Goal: Transaction & Acquisition: Purchase product/service

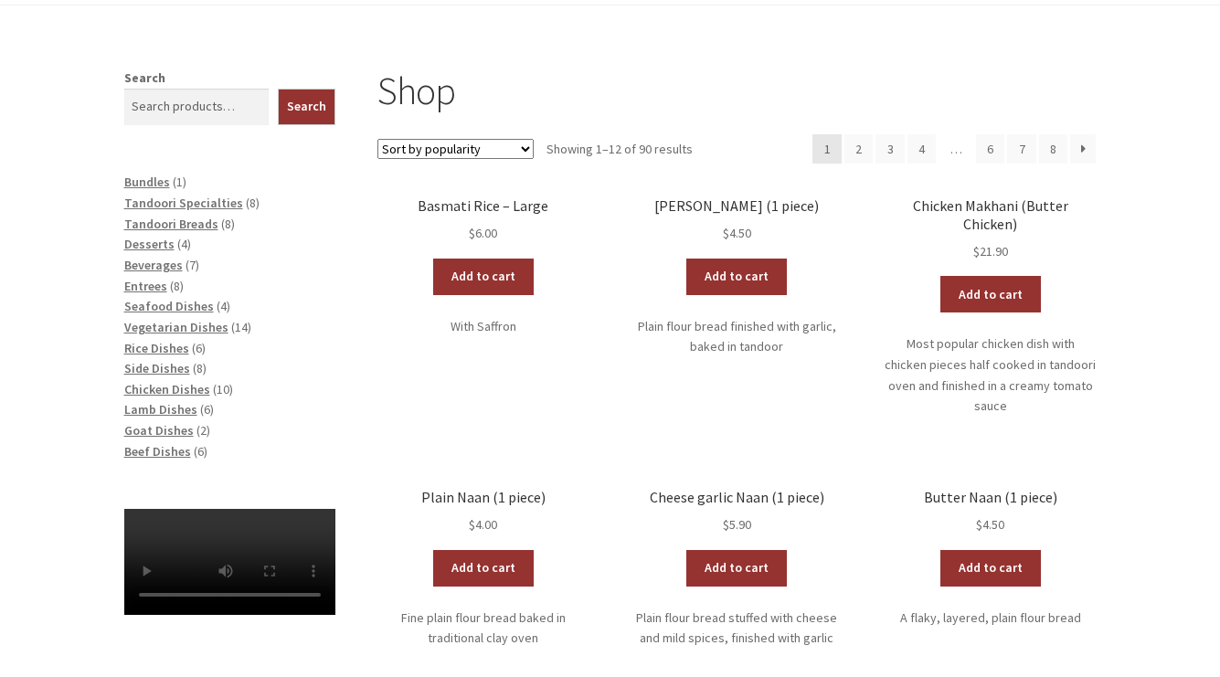
scroll to position [274, 0]
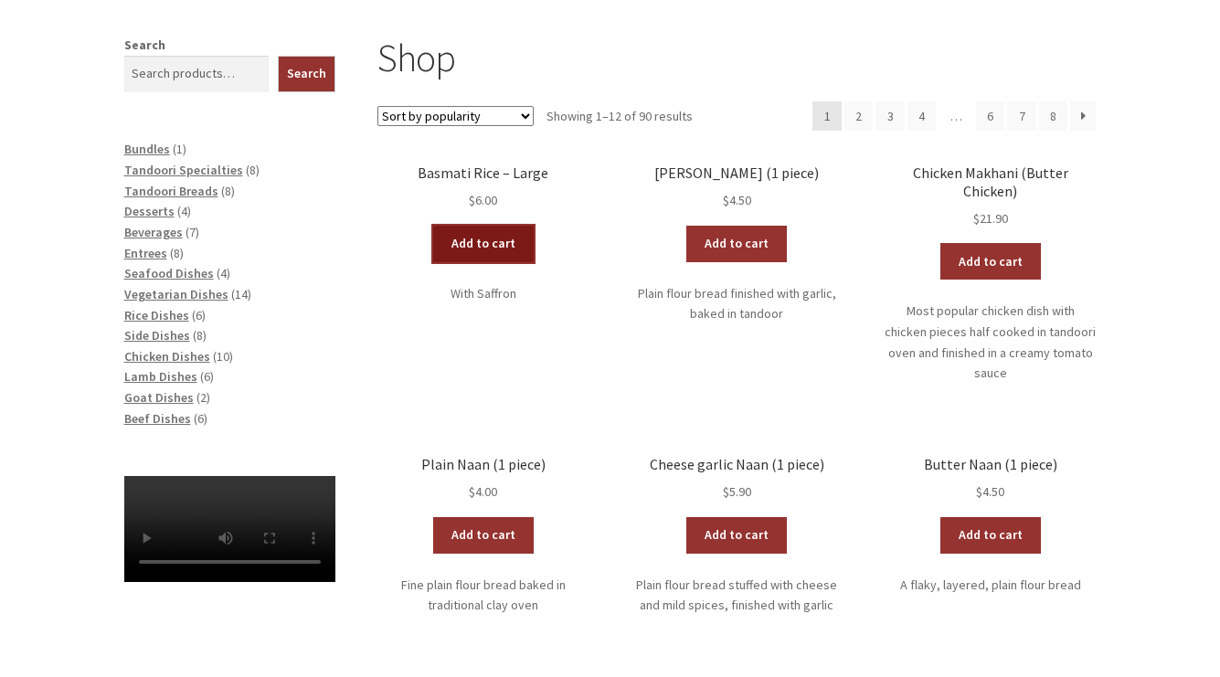
click at [463, 240] on link "Add to cart" at bounding box center [483, 244] width 101 height 37
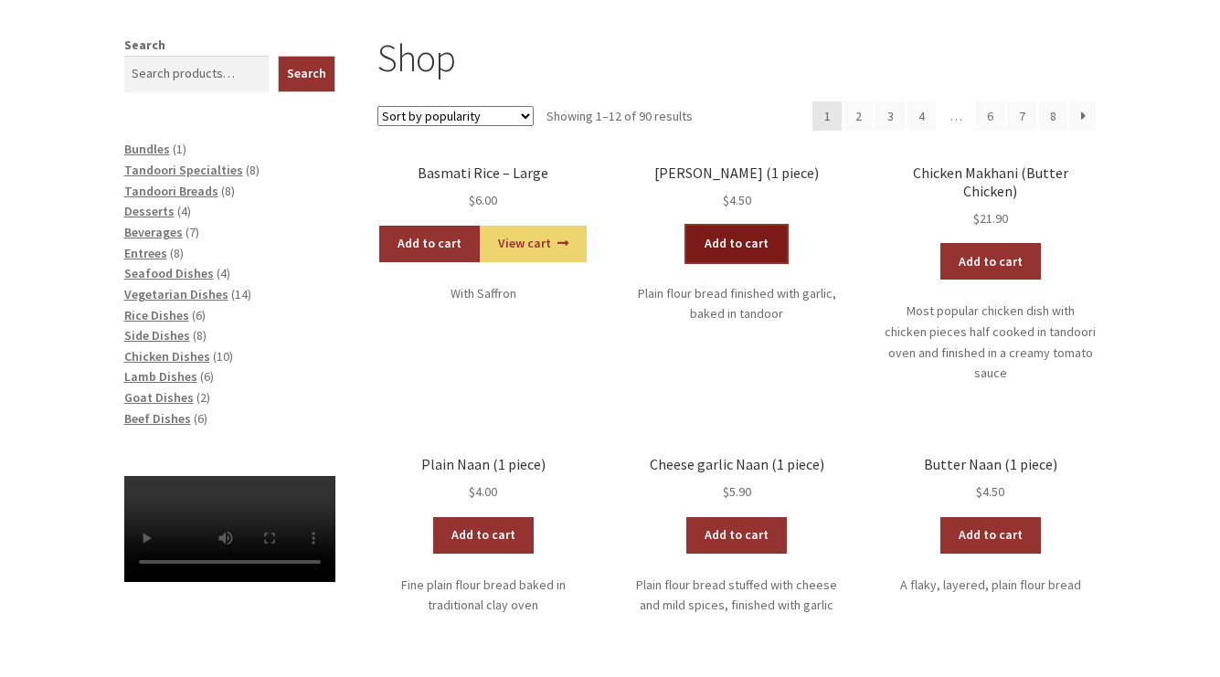
click at [727, 249] on link "Add to cart" at bounding box center [736, 244] width 101 height 37
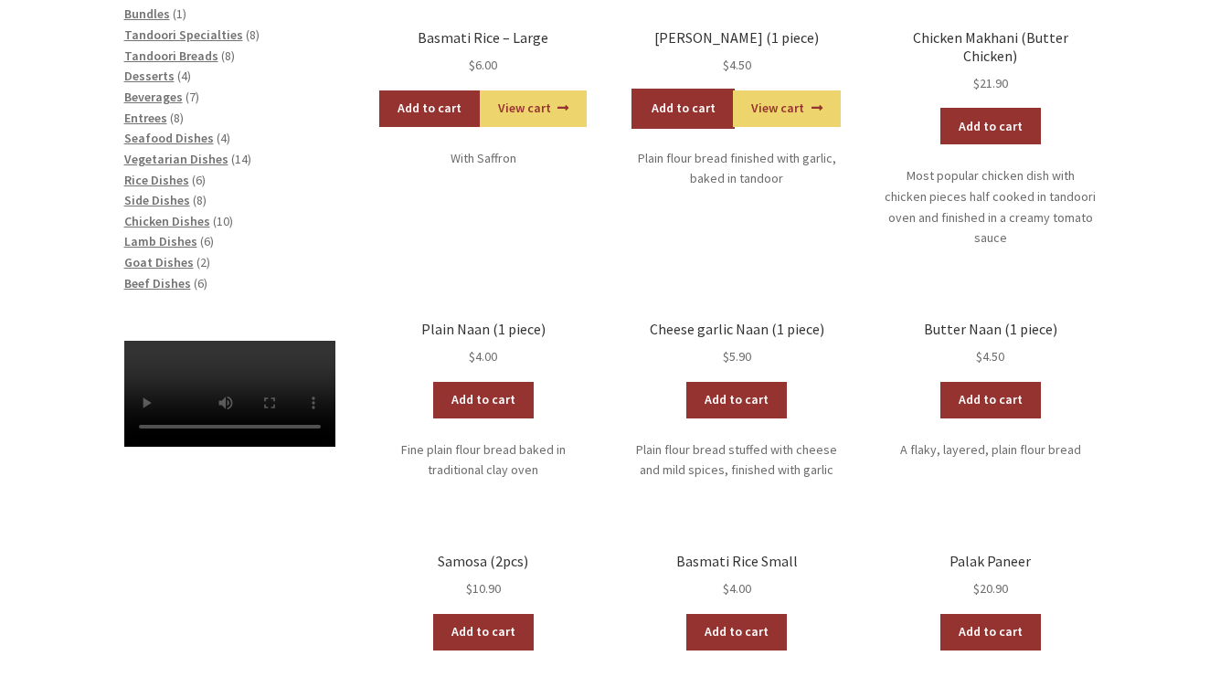
scroll to position [366, 0]
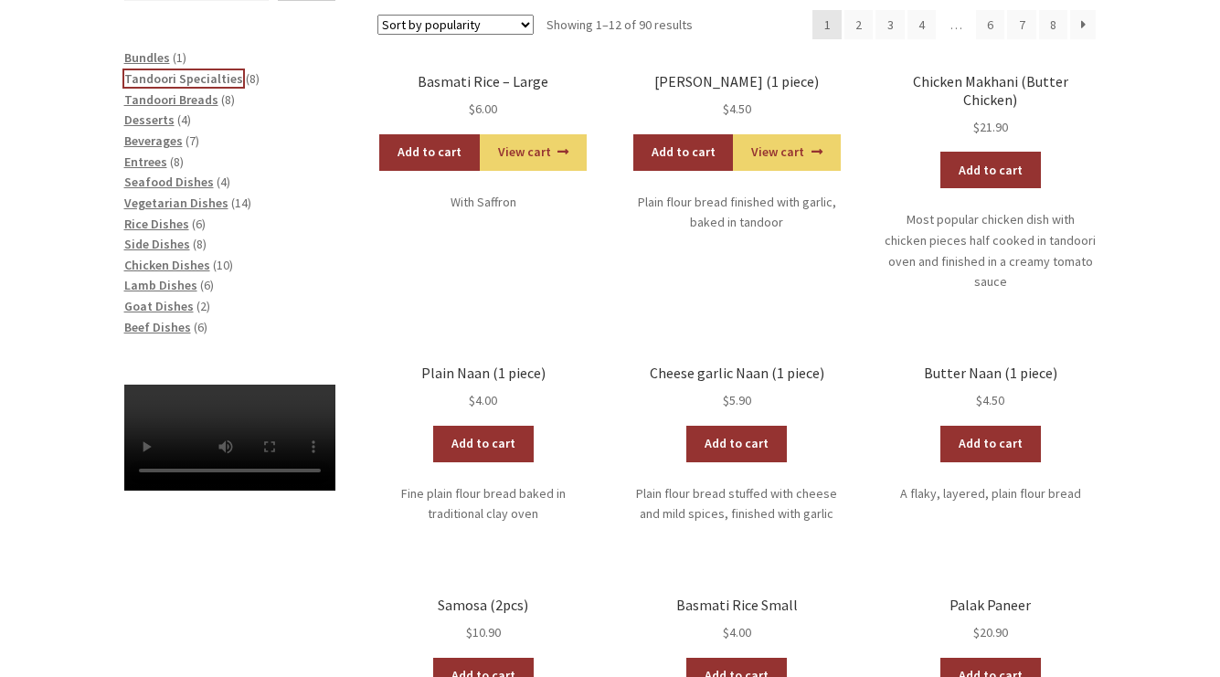
click at [186, 75] on span "Tandoori Specialties" at bounding box center [183, 78] width 119 height 16
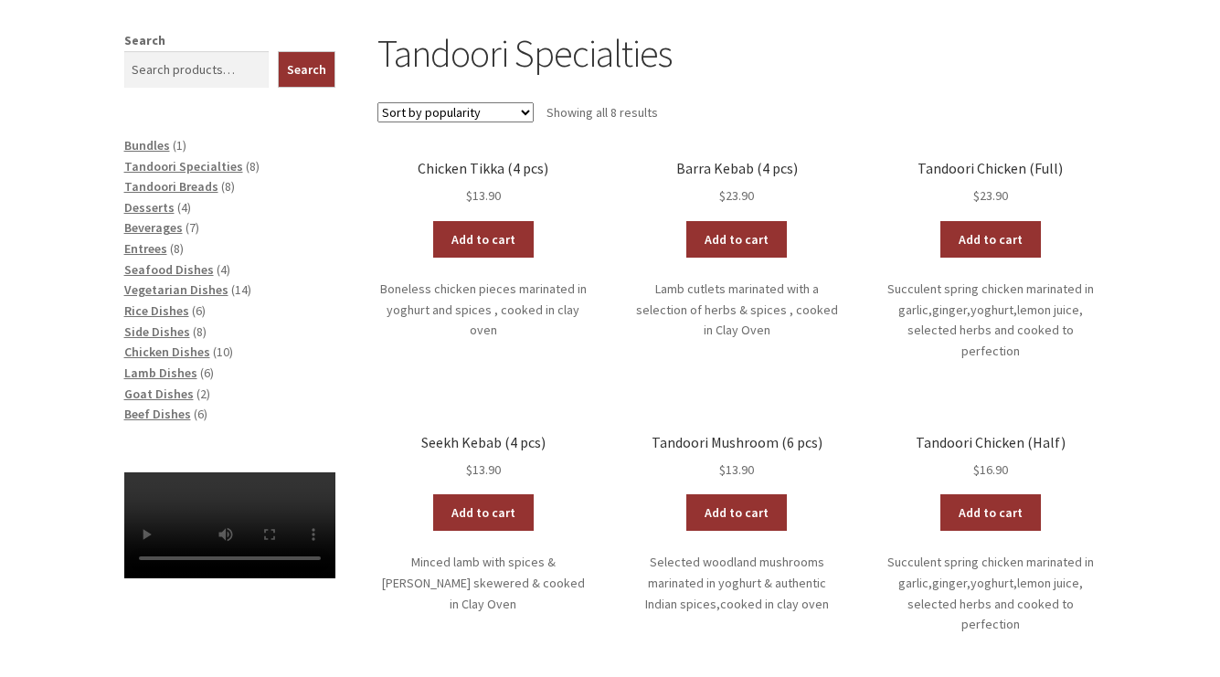
scroll to position [366, 0]
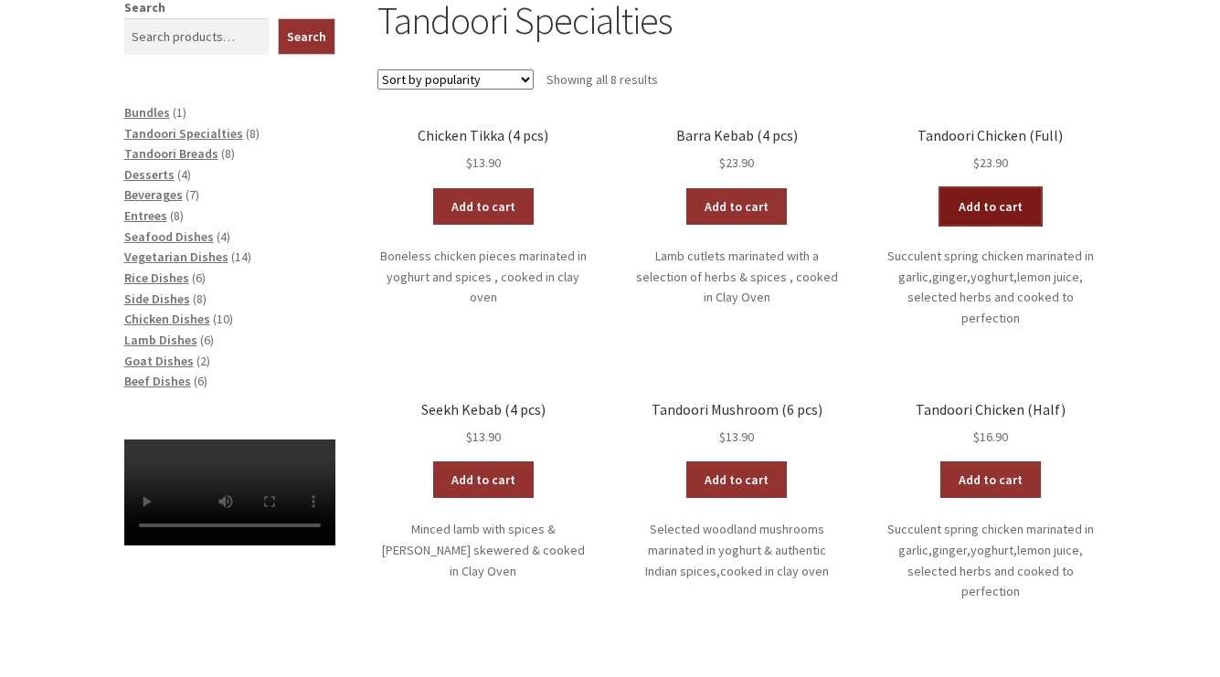
click at [986, 206] on link "Add to cart" at bounding box center [990, 206] width 101 height 37
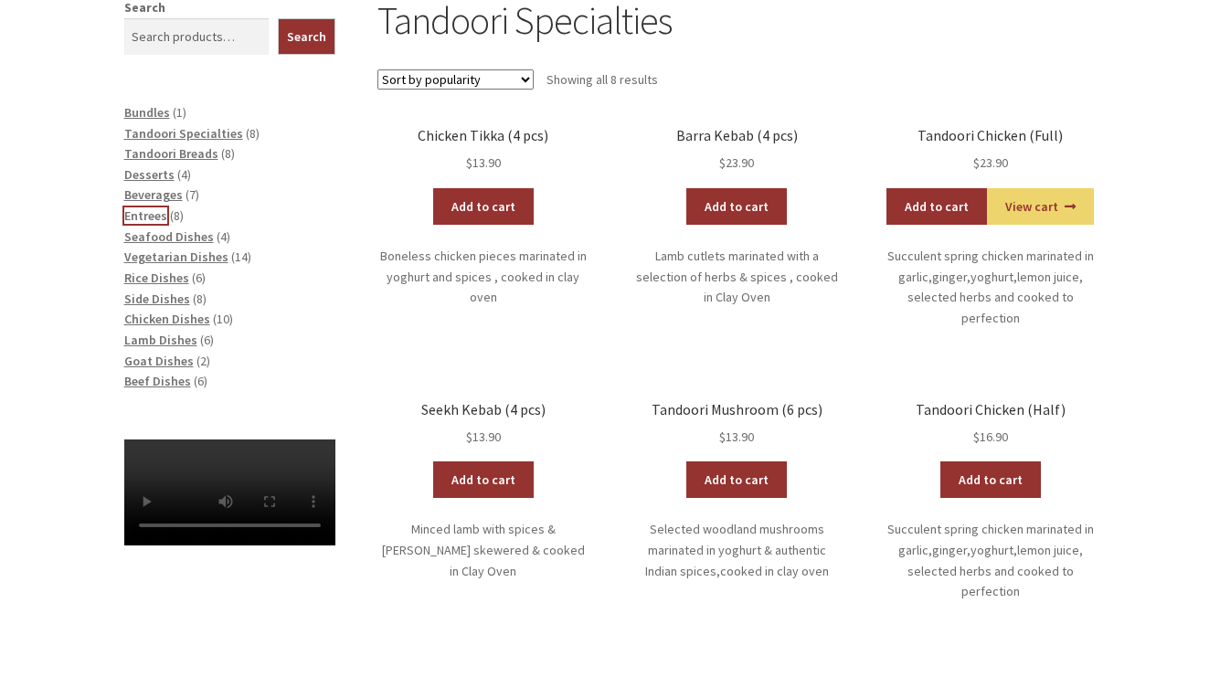
click at [154, 218] on span "Entrees" at bounding box center [145, 215] width 43 height 16
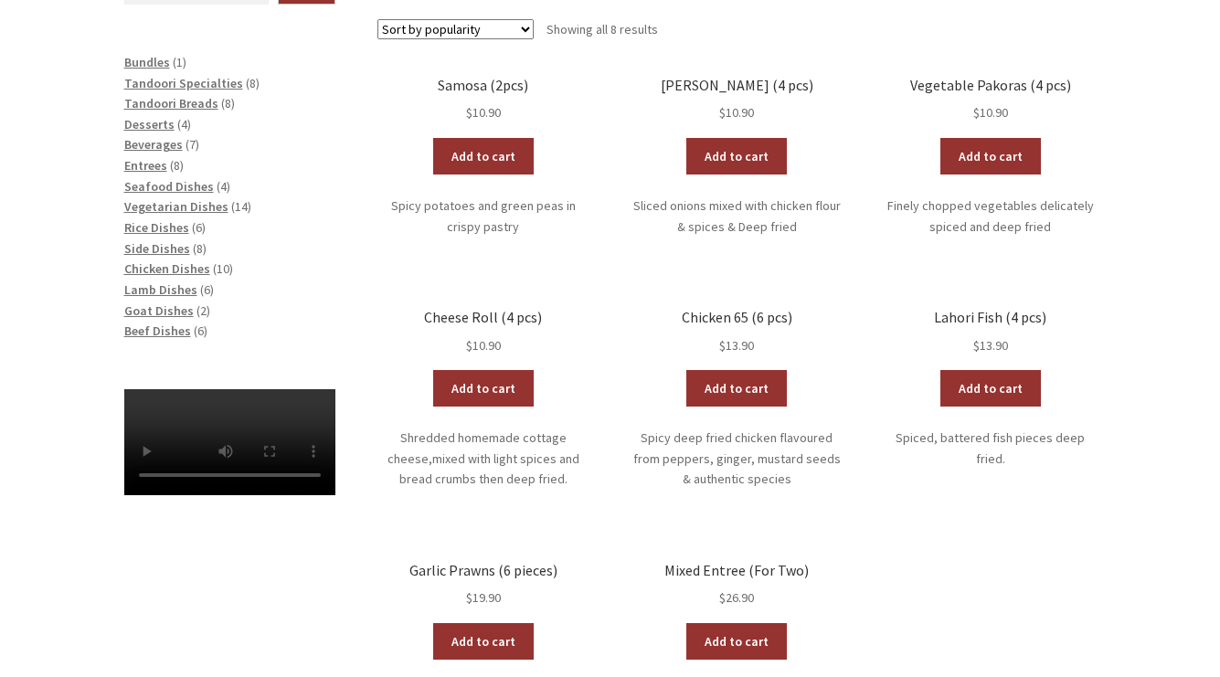
scroll to position [457, 0]
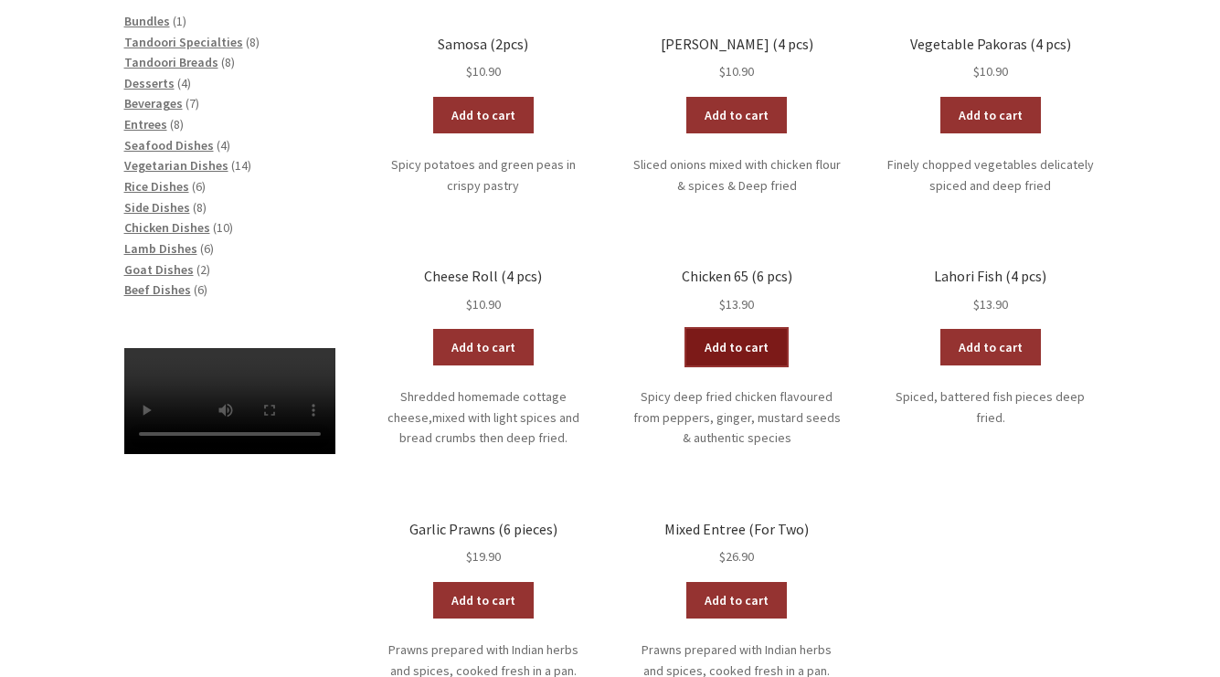
click at [751, 346] on link "Add to cart" at bounding box center [736, 347] width 101 height 37
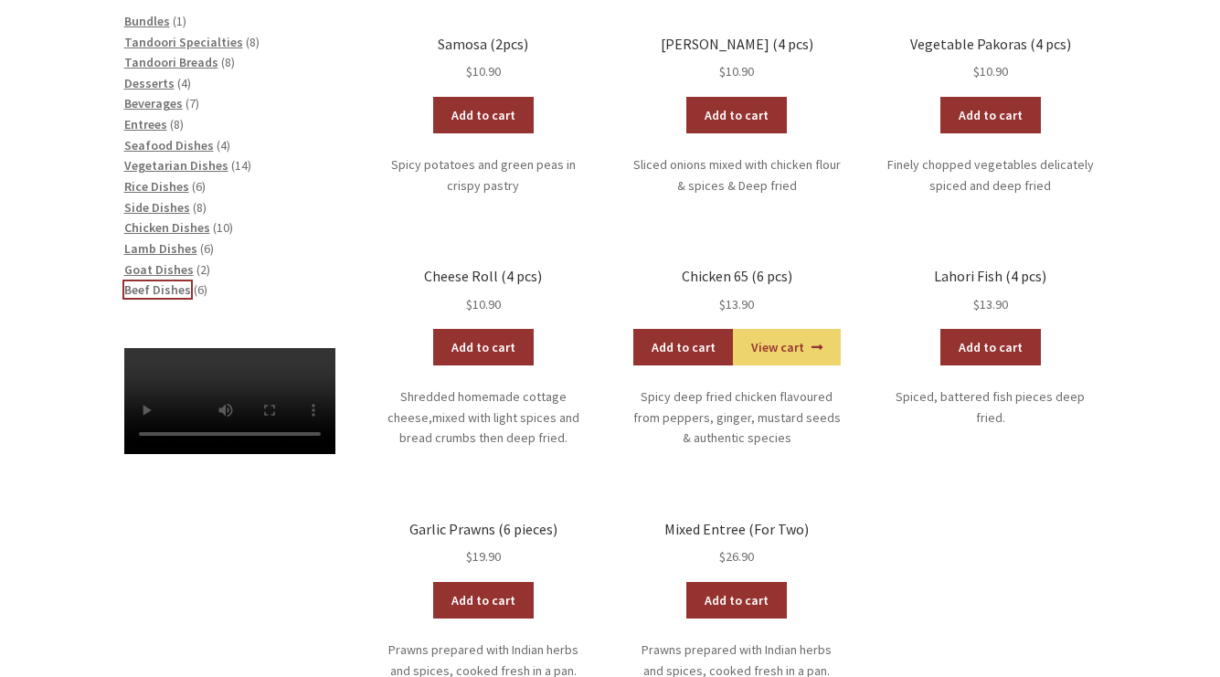
click at [166, 288] on span "Beef Dishes" at bounding box center [157, 290] width 67 height 16
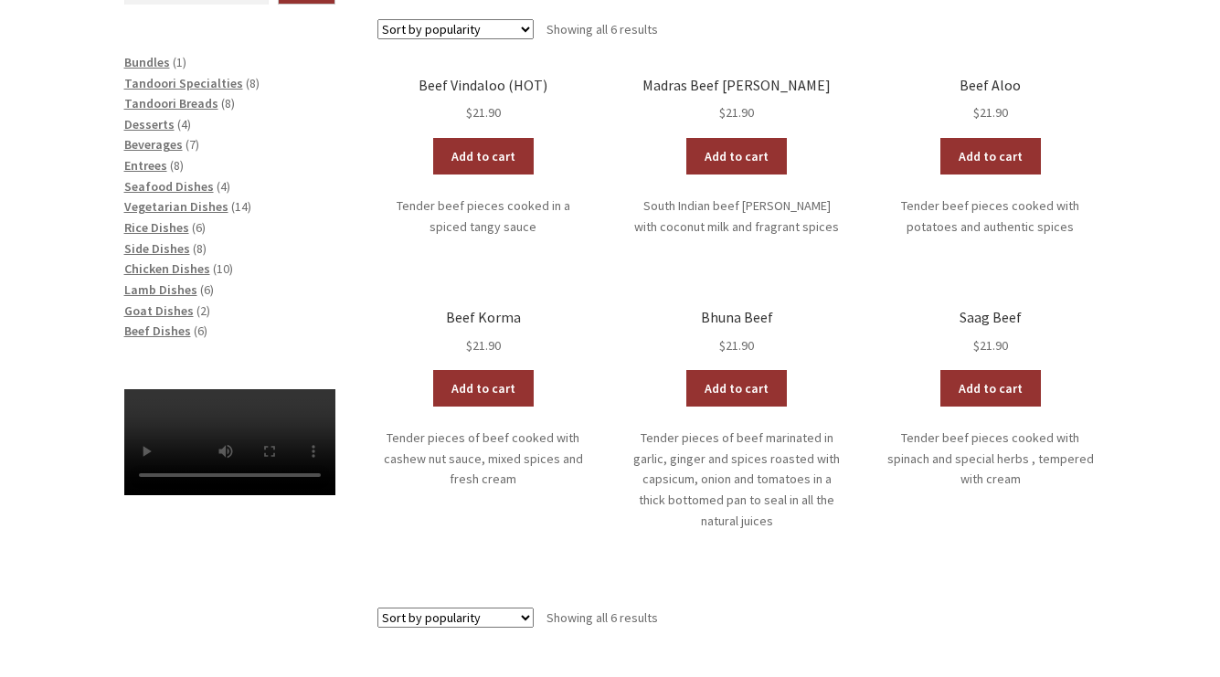
scroll to position [457, 0]
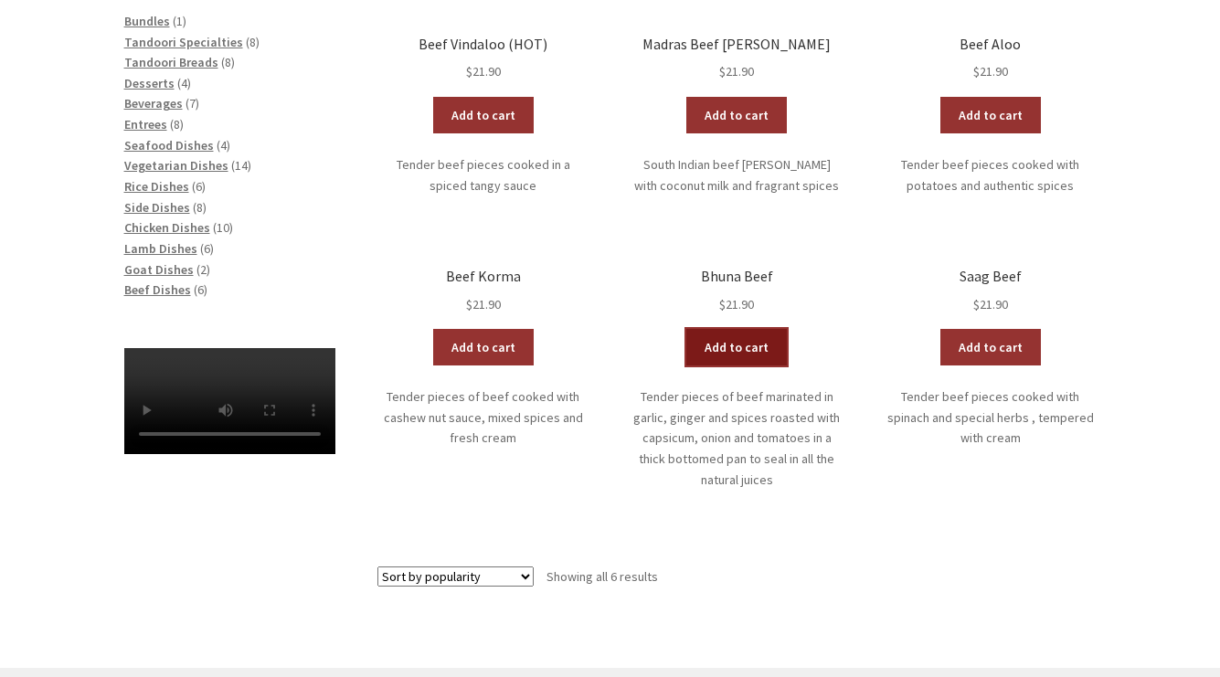
click at [742, 348] on link "Add to cart" at bounding box center [736, 347] width 101 height 37
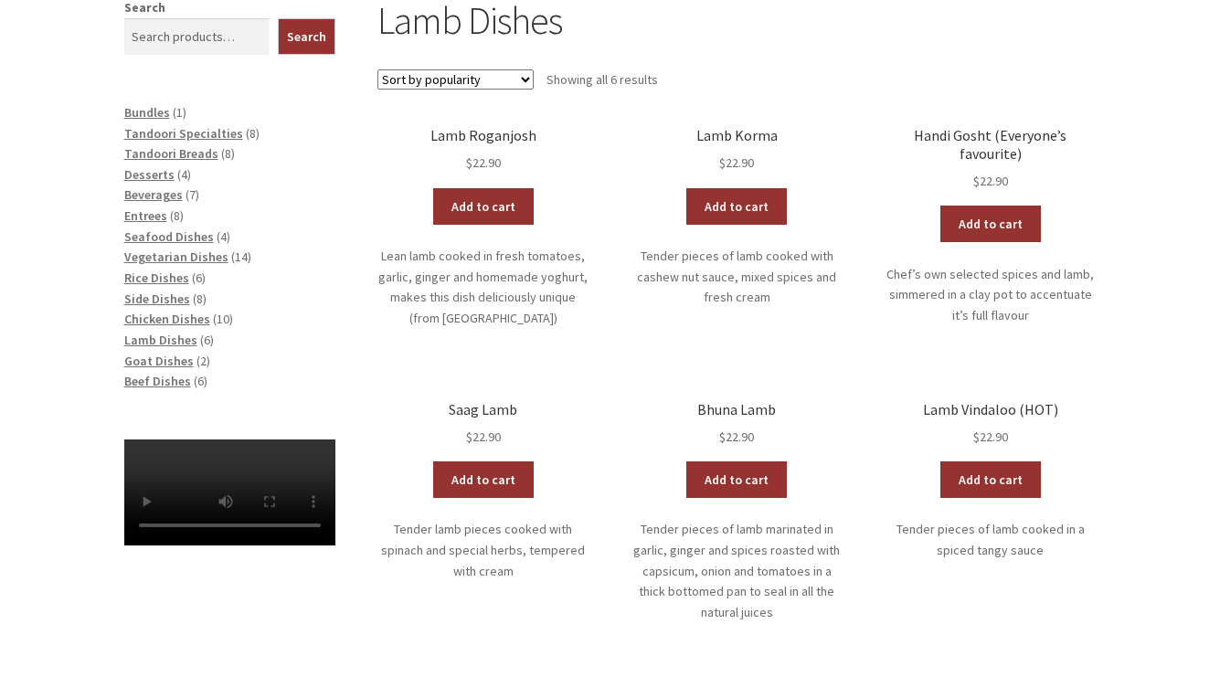
scroll to position [457, 0]
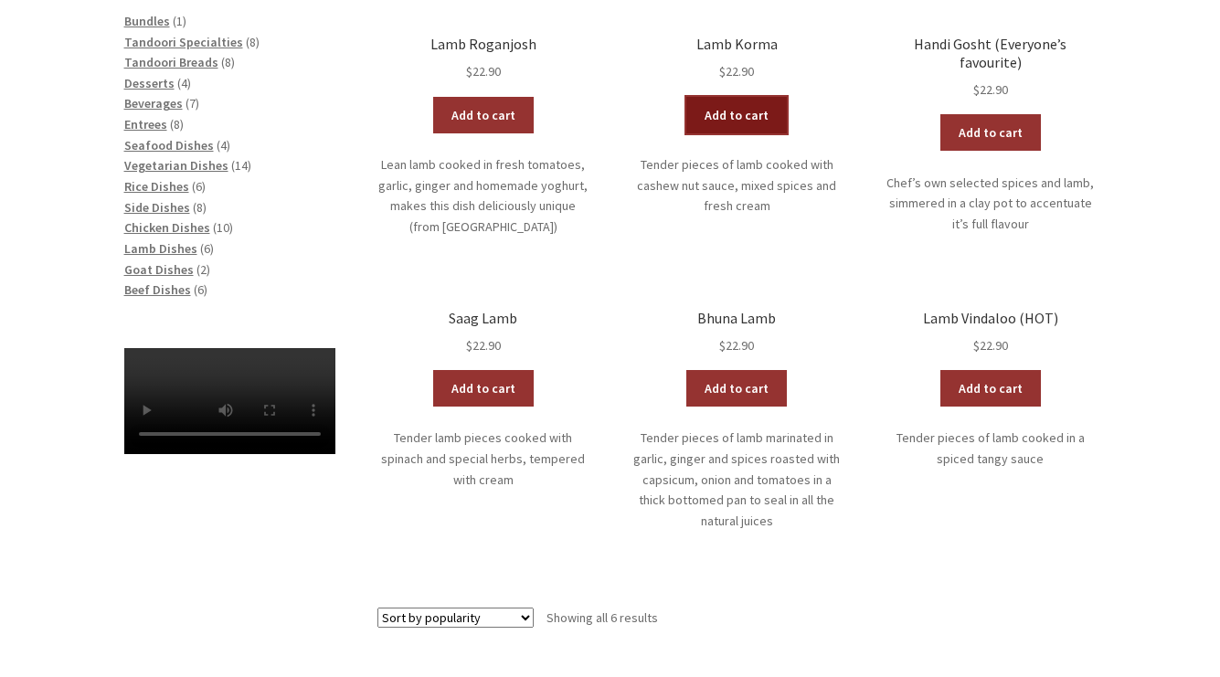
click at [733, 111] on link "Add to cart" at bounding box center [736, 115] width 101 height 37
click at [803, 117] on link "View cart" at bounding box center [786, 115] width 107 height 37
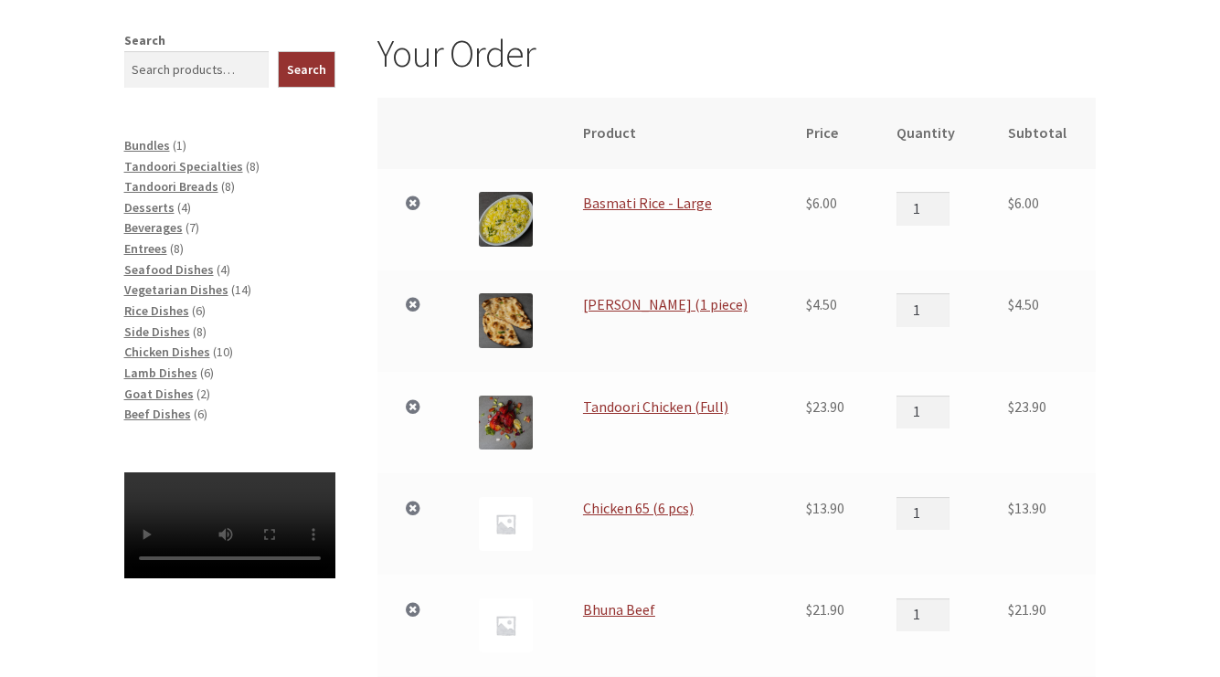
scroll to position [366, 0]
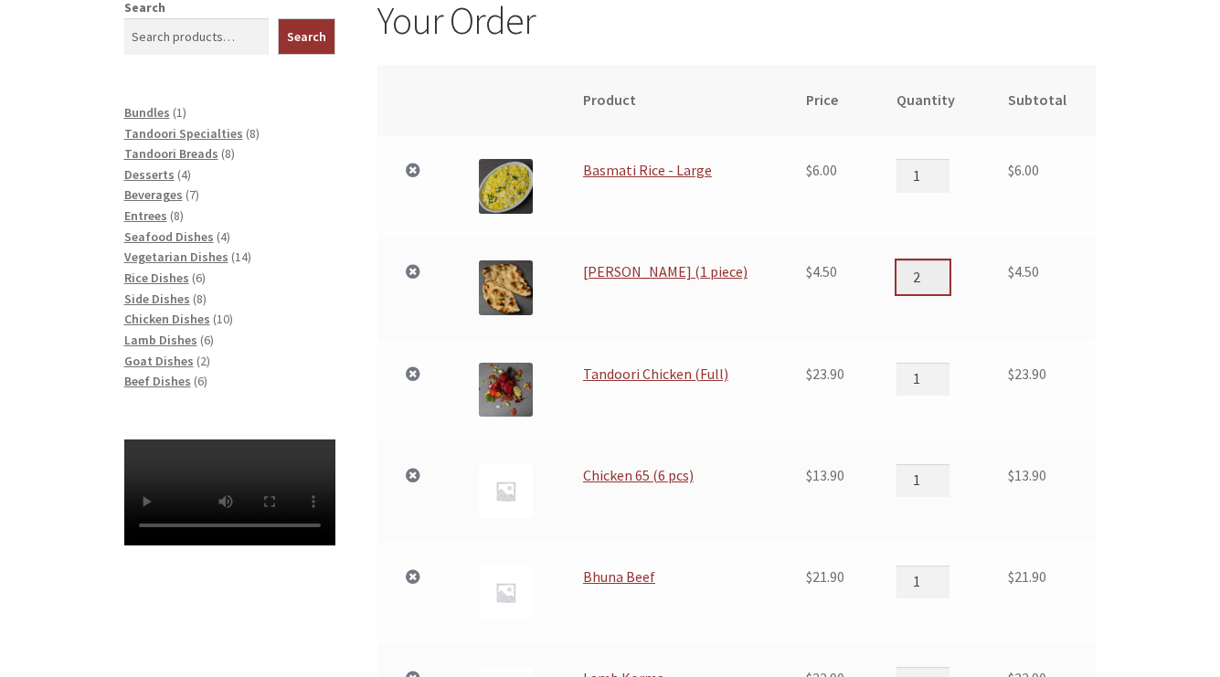
click at [937, 271] on input "2" at bounding box center [923, 276] width 53 height 33
type input "3"
click at [937, 271] on input "3" at bounding box center [923, 276] width 53 height 33
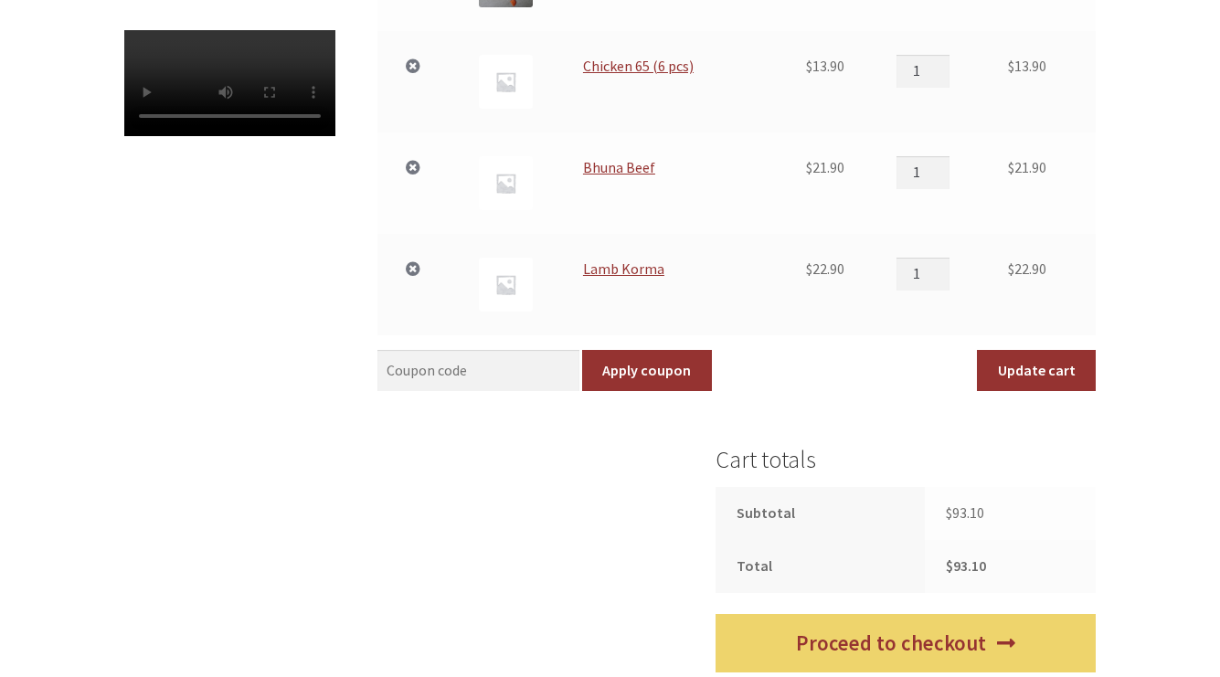
scroll to position [731, 0]
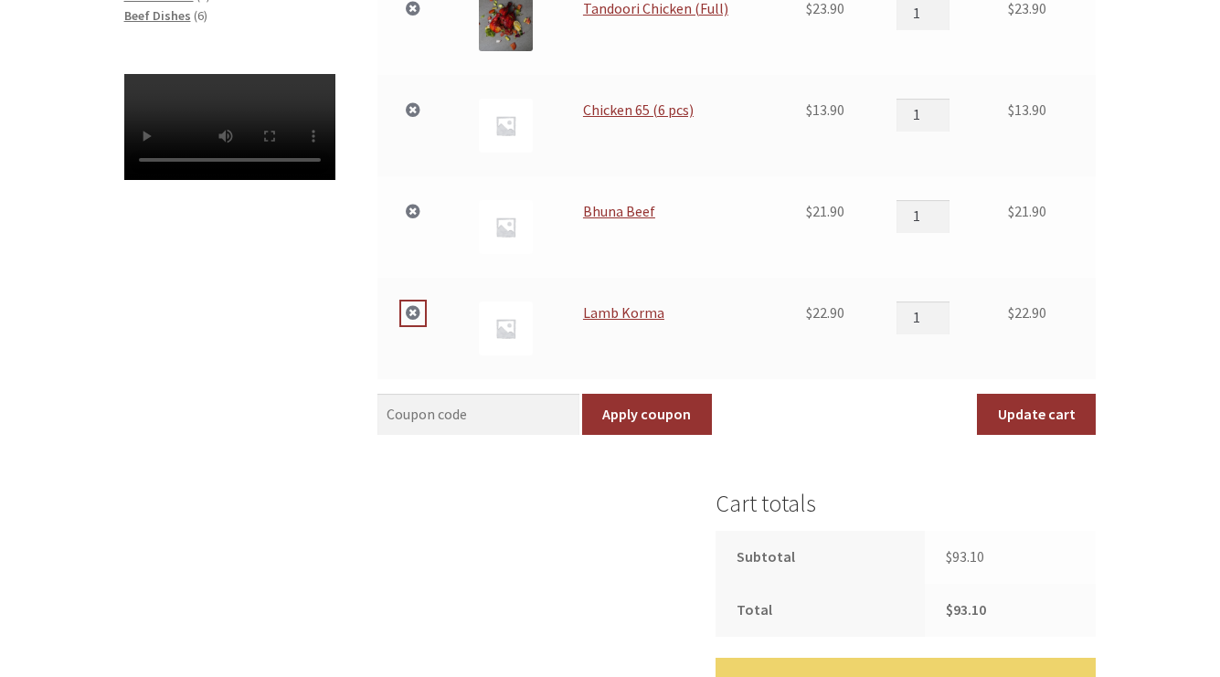
click at [411, 309] on link "×" at bounding box center [413, 314] width 24 height 24
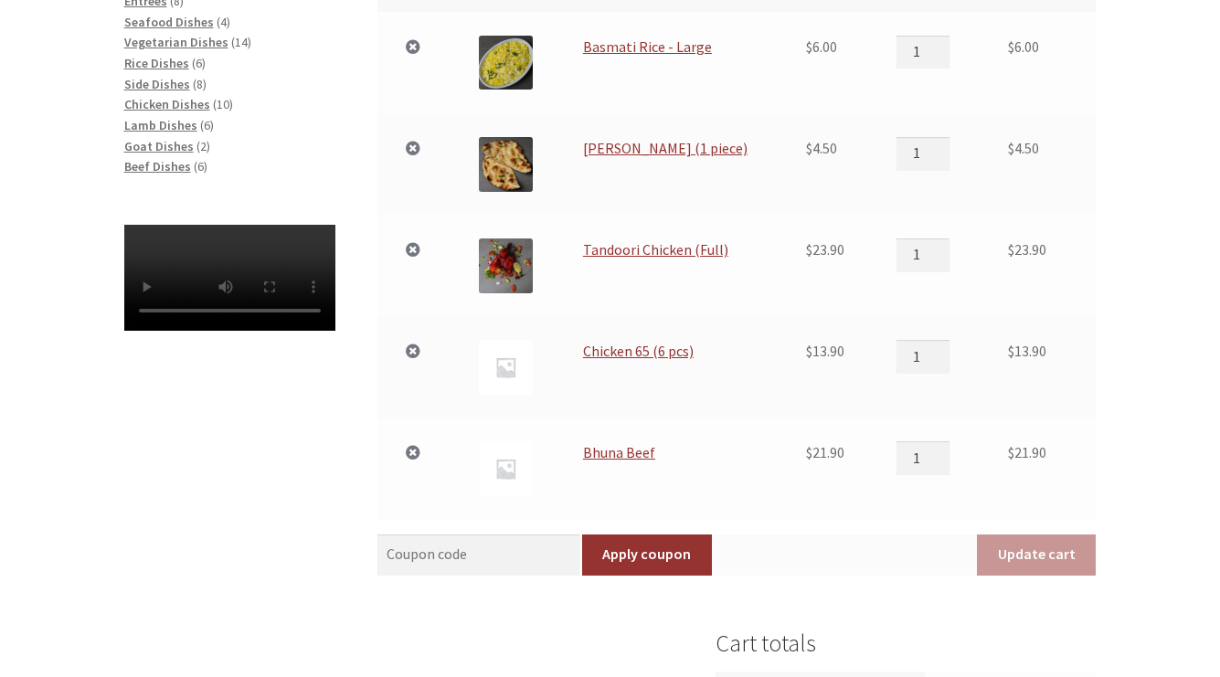
scroll to position [613, 0]
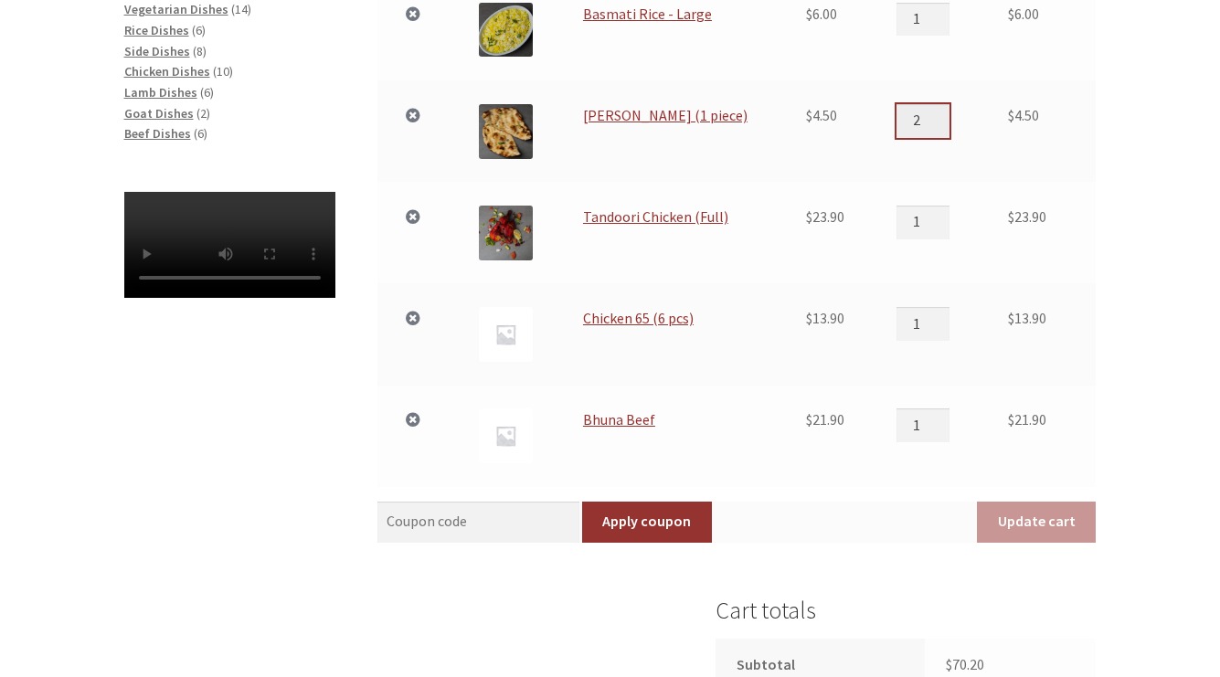
type input "2"
click at [937, 115] on input "2" at bounding box center [923, 120] width 53 height 33
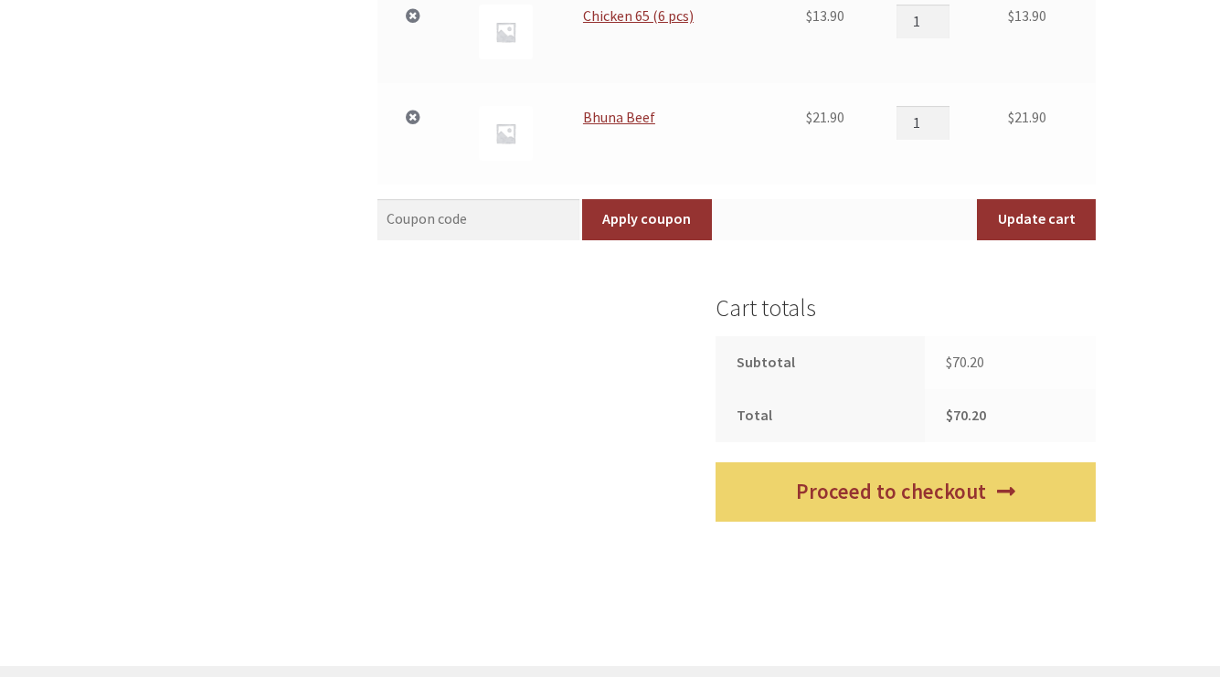
scroll to position [979, 0]
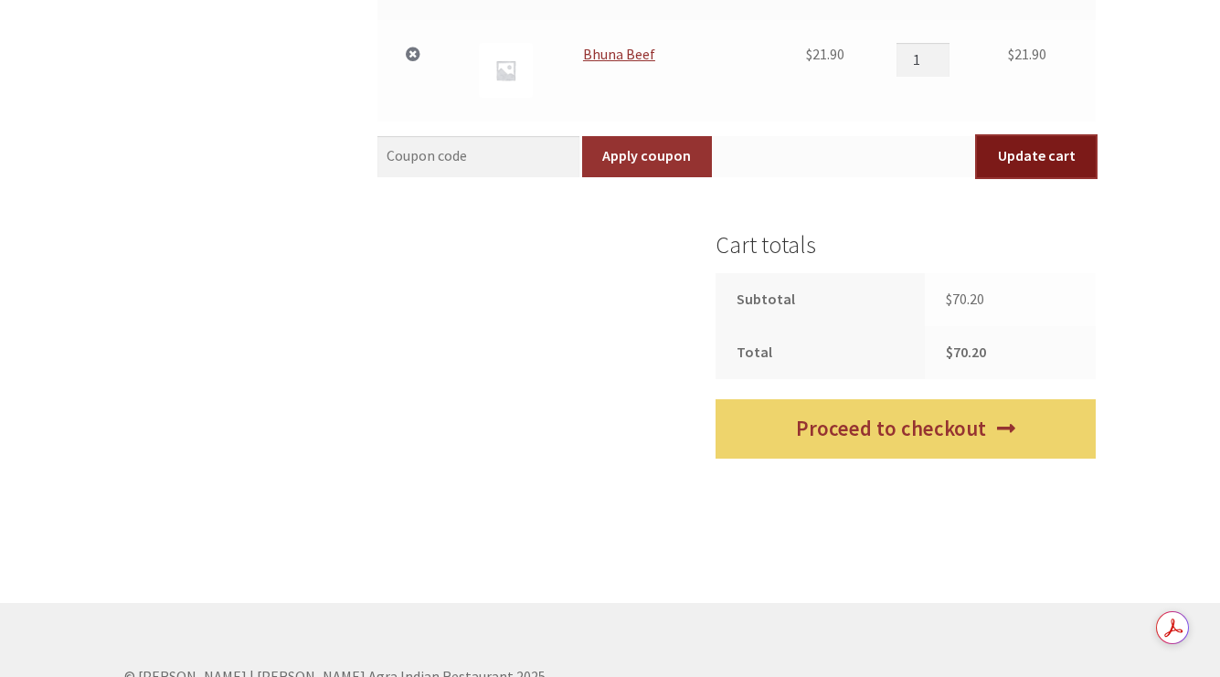
click at [1059, 152] on button "Update cart" at bounding box center [1036, 157] width 119 height 42
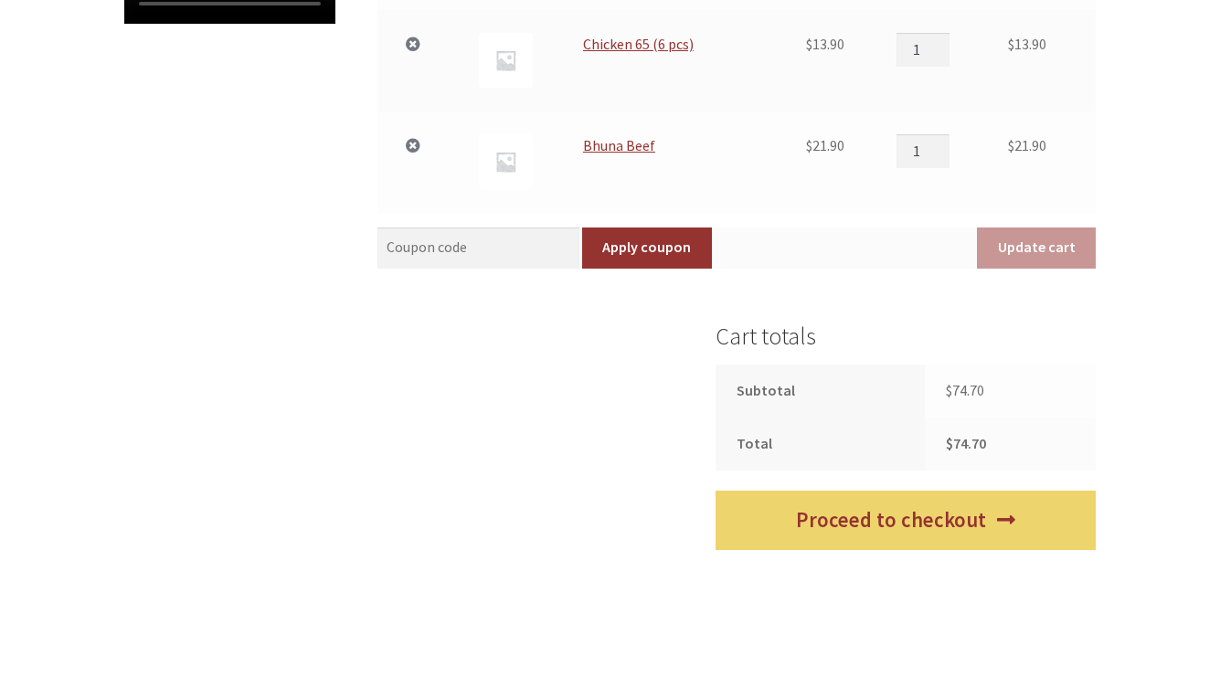
scroll to position [919, 0]
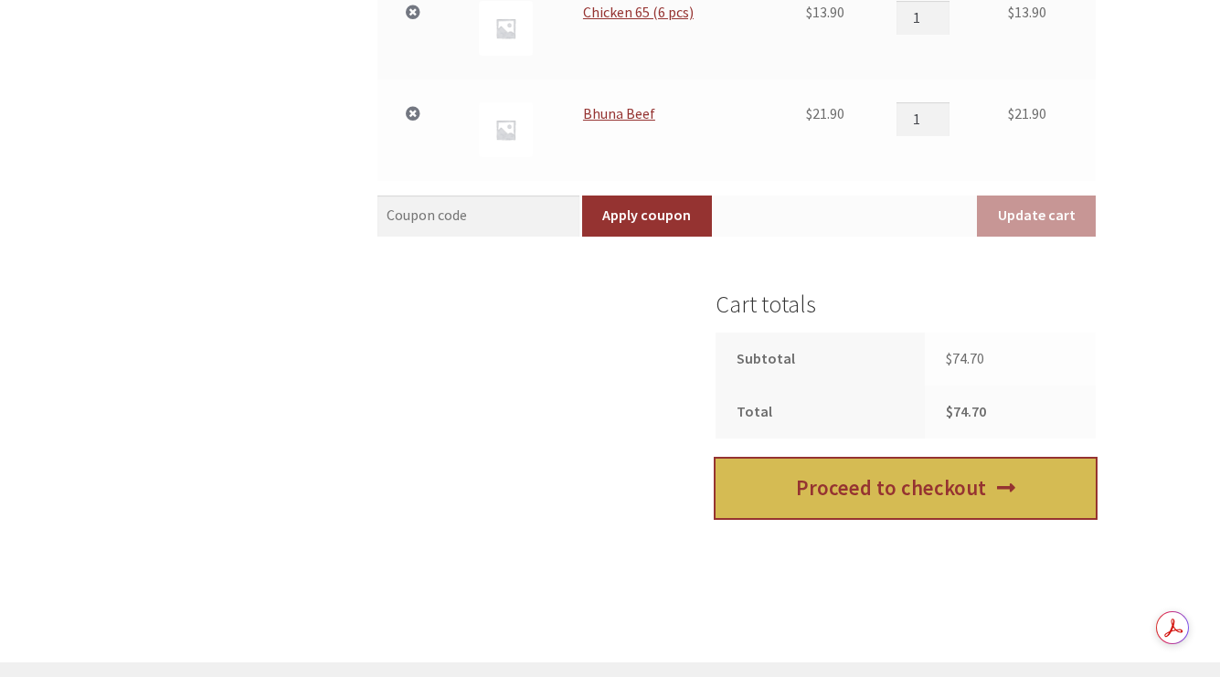
click at [943, 491] on link "Proceed to checkout" at bounding box center [906, 488] width 380 height 59
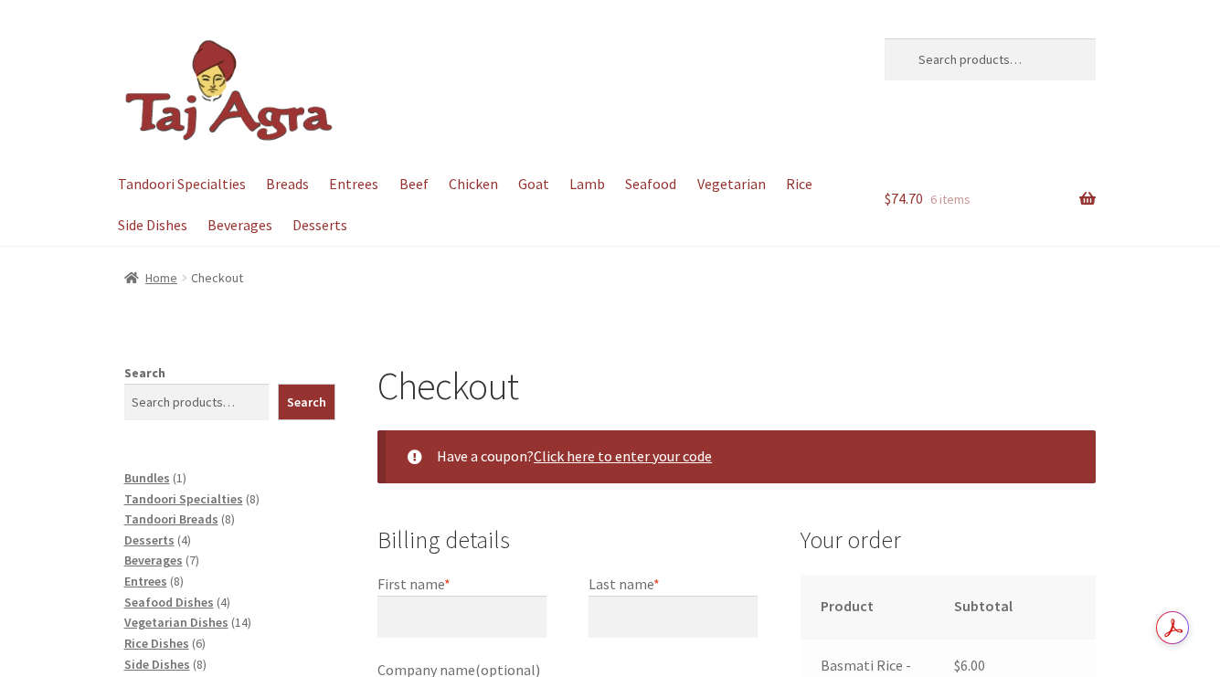
select select "ACT"
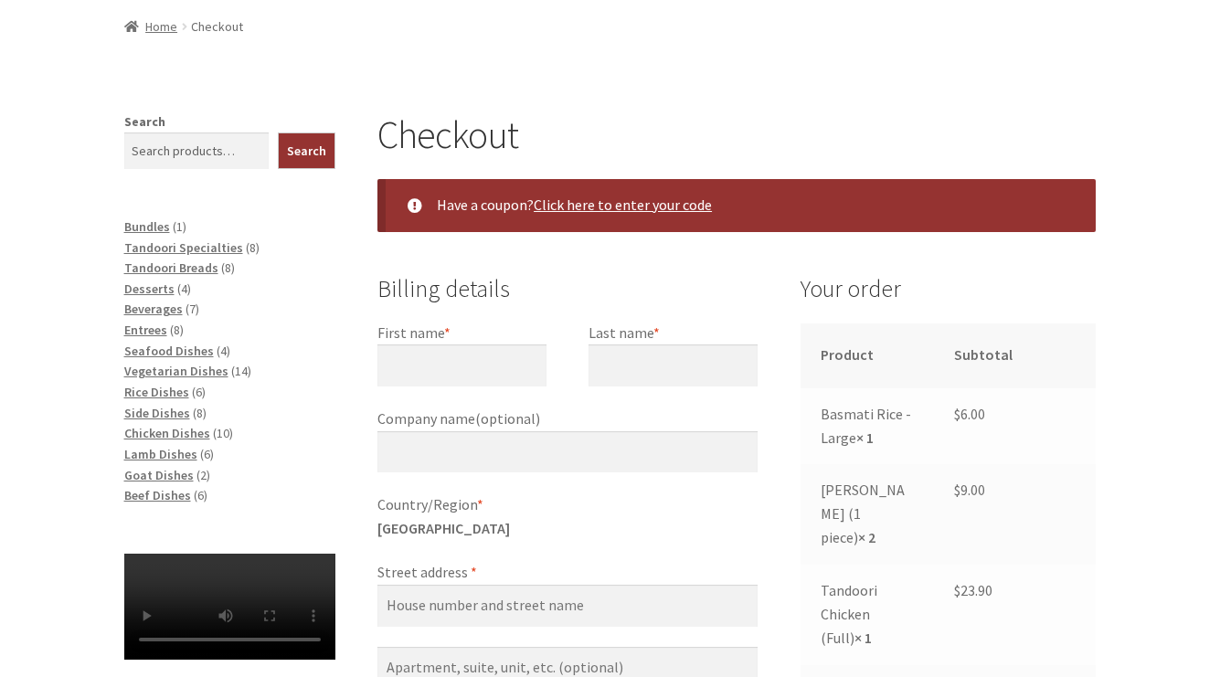
scroll to position [274, 0]
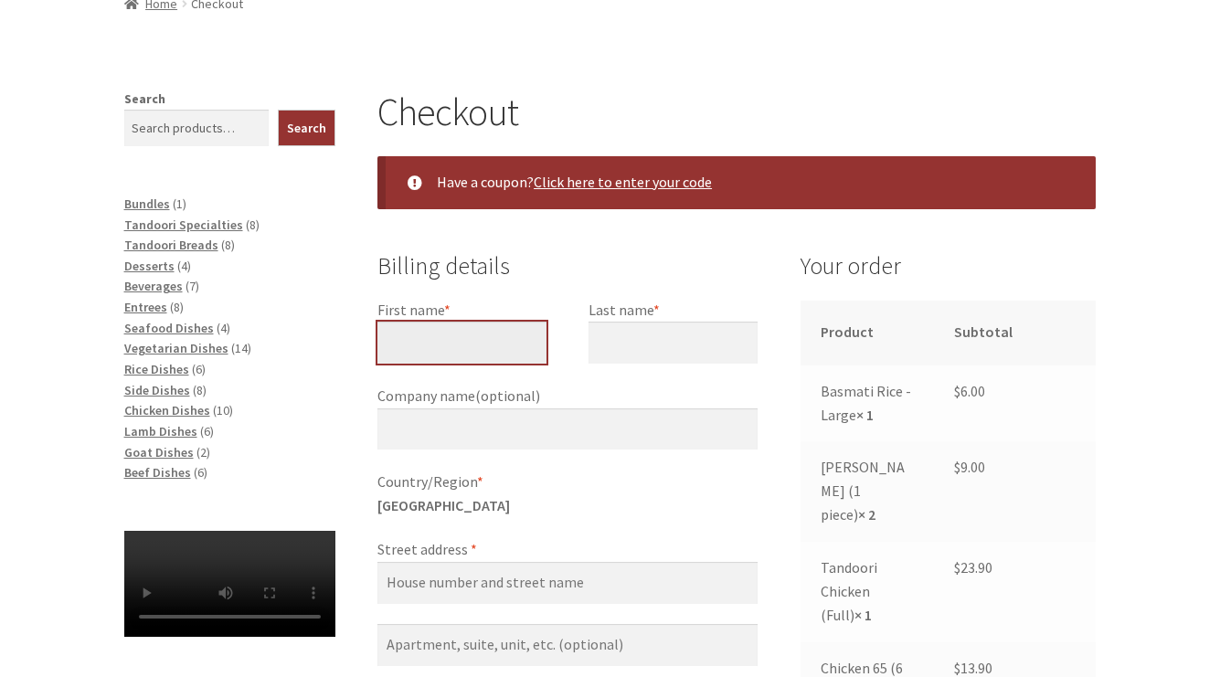
click at [498, 339] on input "First name *" at bounding box center [461, 343] width 169 height 42
type input "[PERSON_NAME]"
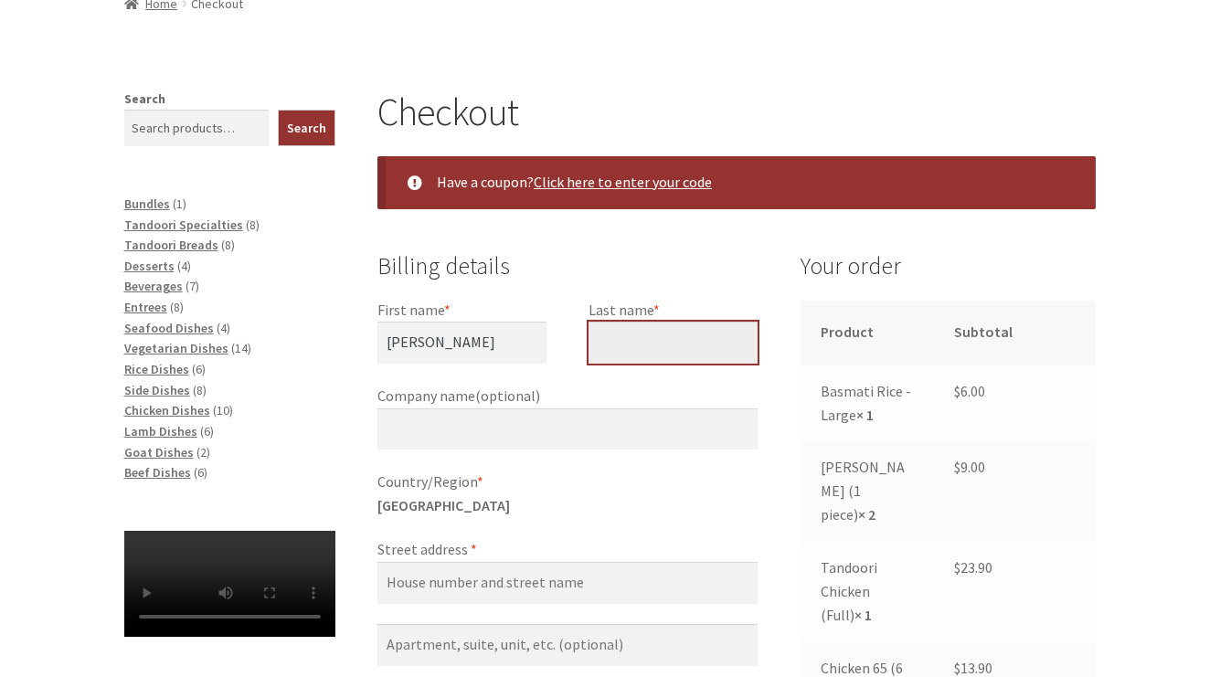
type input "Hall"
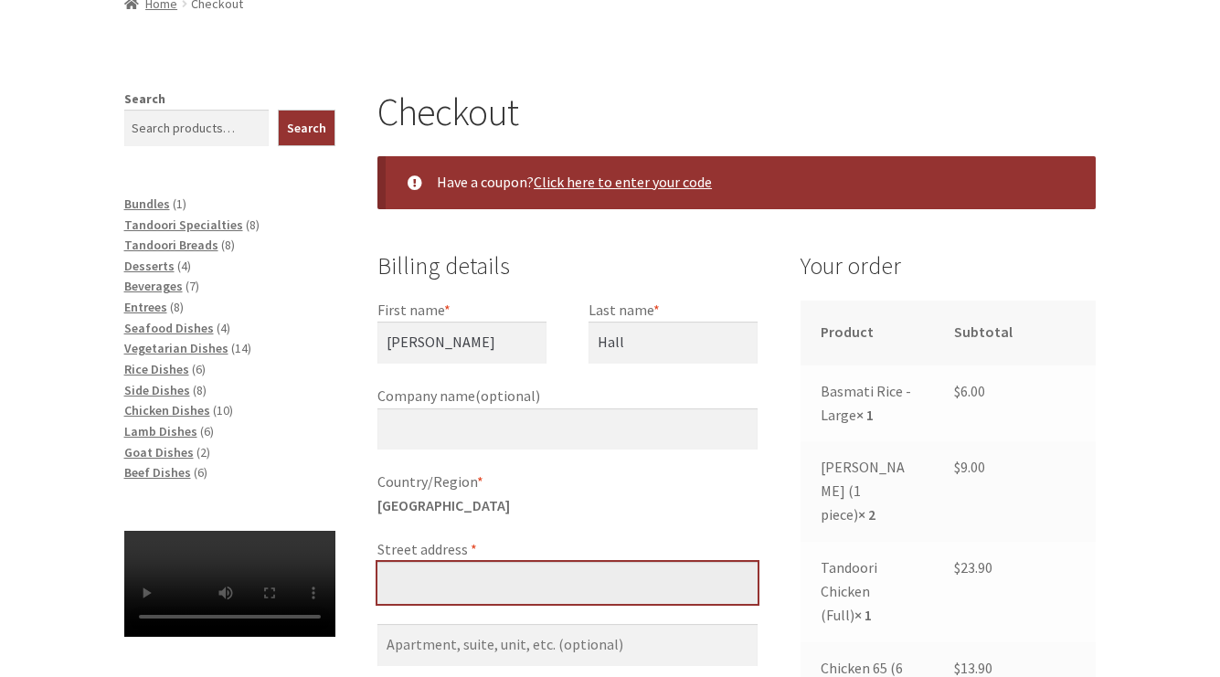
type input "[STREET_ADDRESS][PERSON_NAME]"
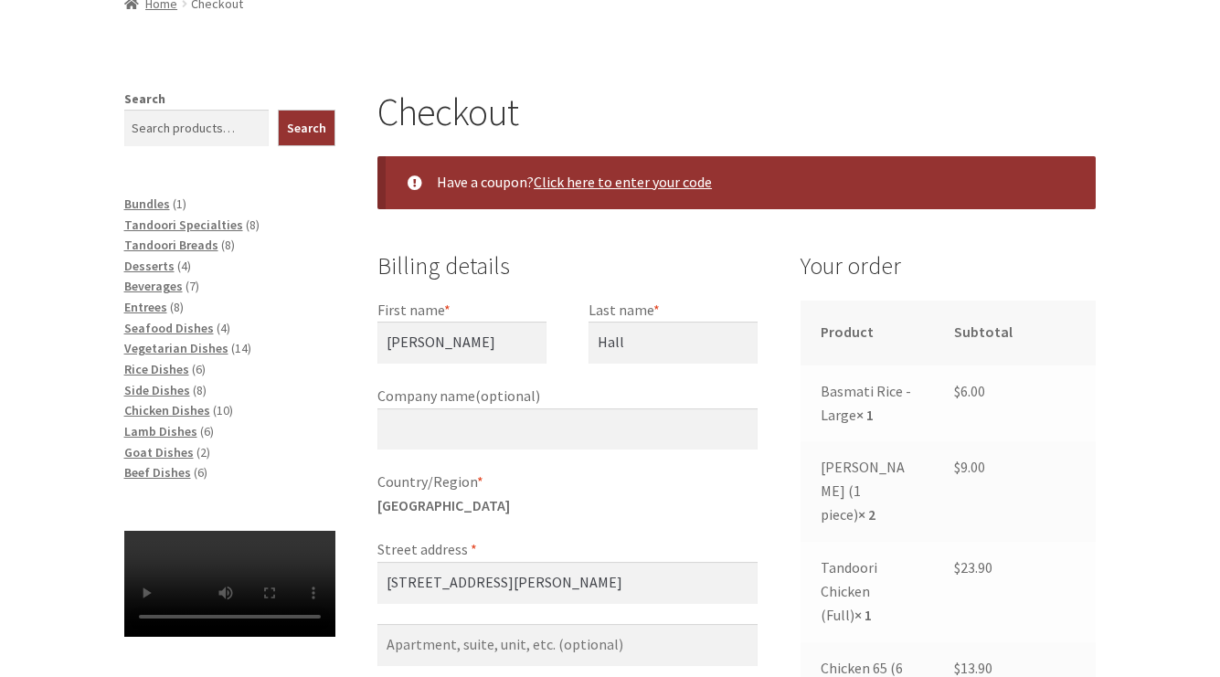
type input "[PERSON_NAME]"
type input "2602"
type input "[PHONE_NUMBER]"
type input "[EMAIL_ADDRESS][DOMAIN_NAME]"
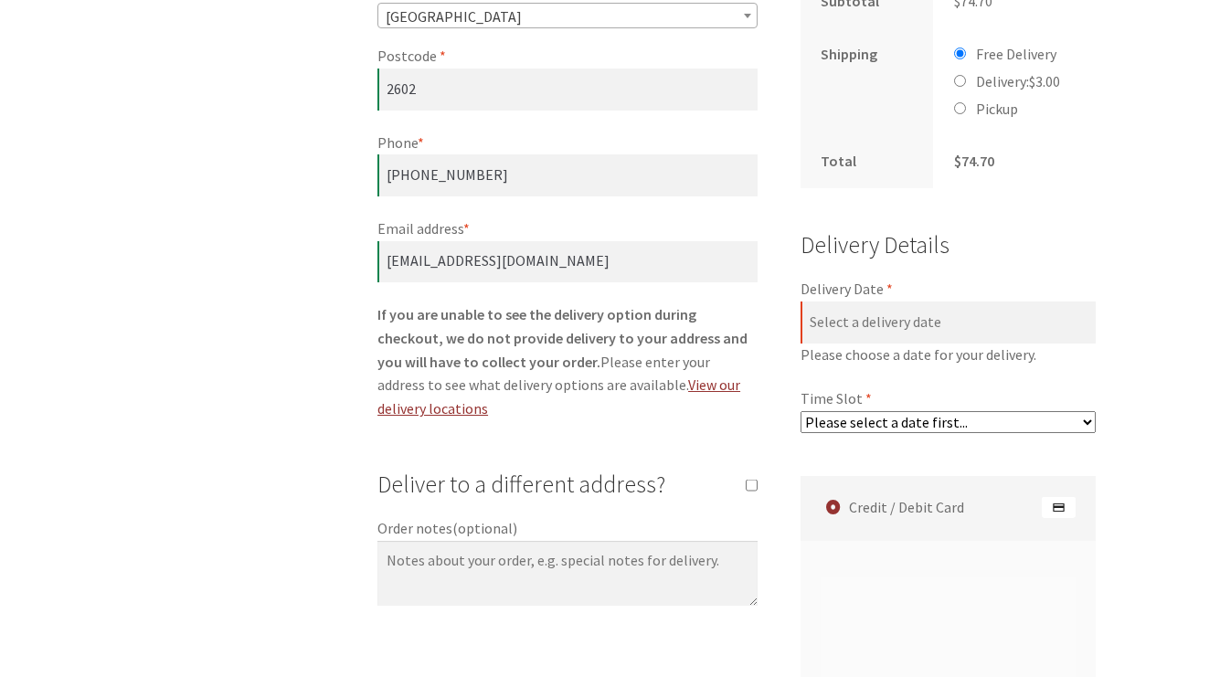
scroll to position [1112, 0]
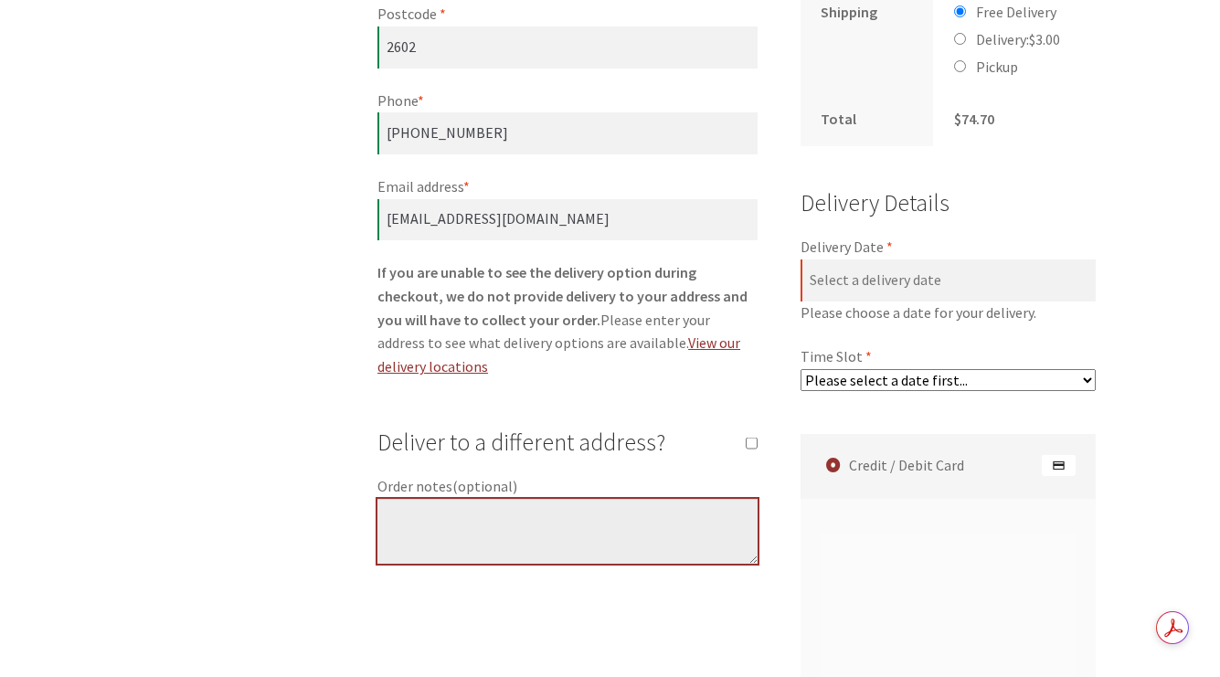
click at [549, 506] on textarea "Order notes (optional)" at bounding box center [567, 532] width 380 height 66
type textarea "Townhouse at far left above driveway to underground garage. Please knock loudly."
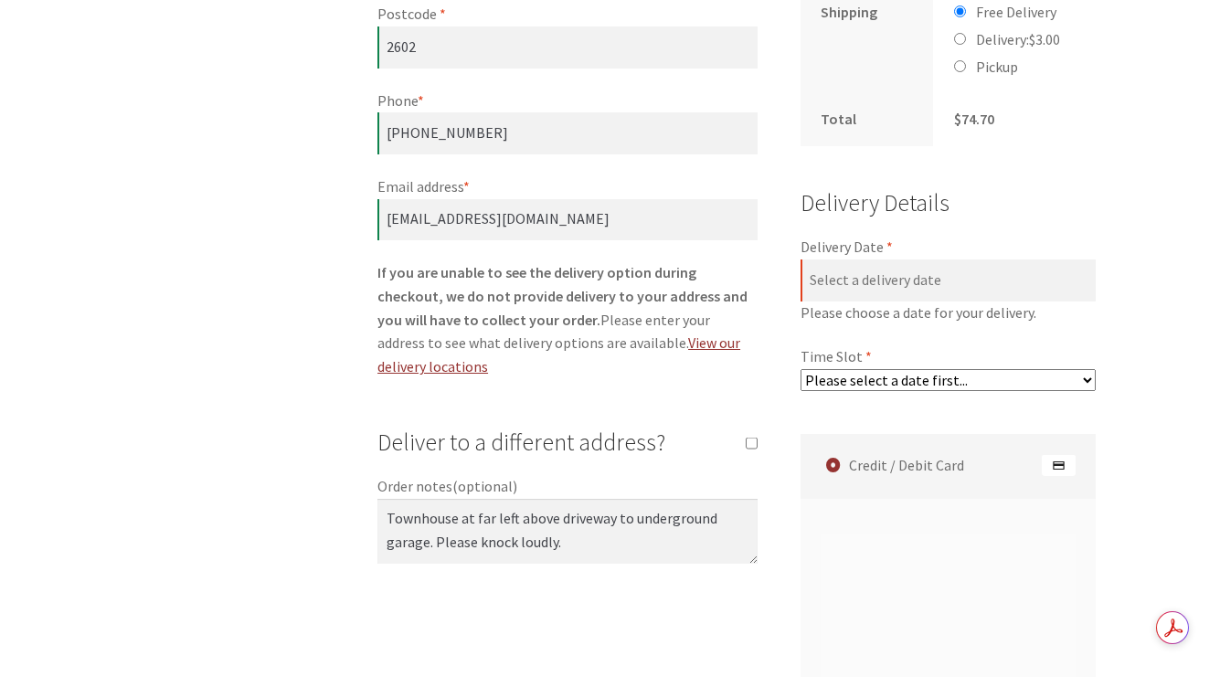
click at [868, 380] on select "Please select a date first..." at bounding box center [949, 380] width 296 height 22
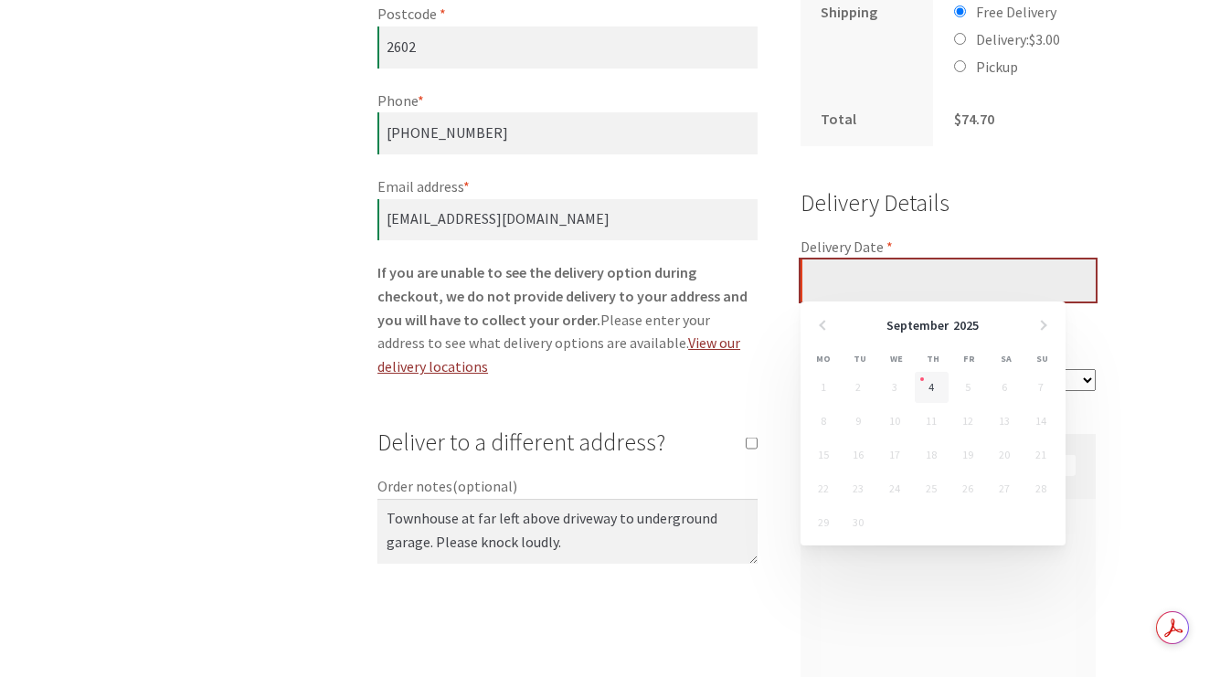
click at [866, 277] on input "Delivery Date *" at bounding box center [949, 281] width 296 height 42
click at [933, 388] on link "4" at bounding box center [932, 387] width 34 height 31
type input "[DATE]"
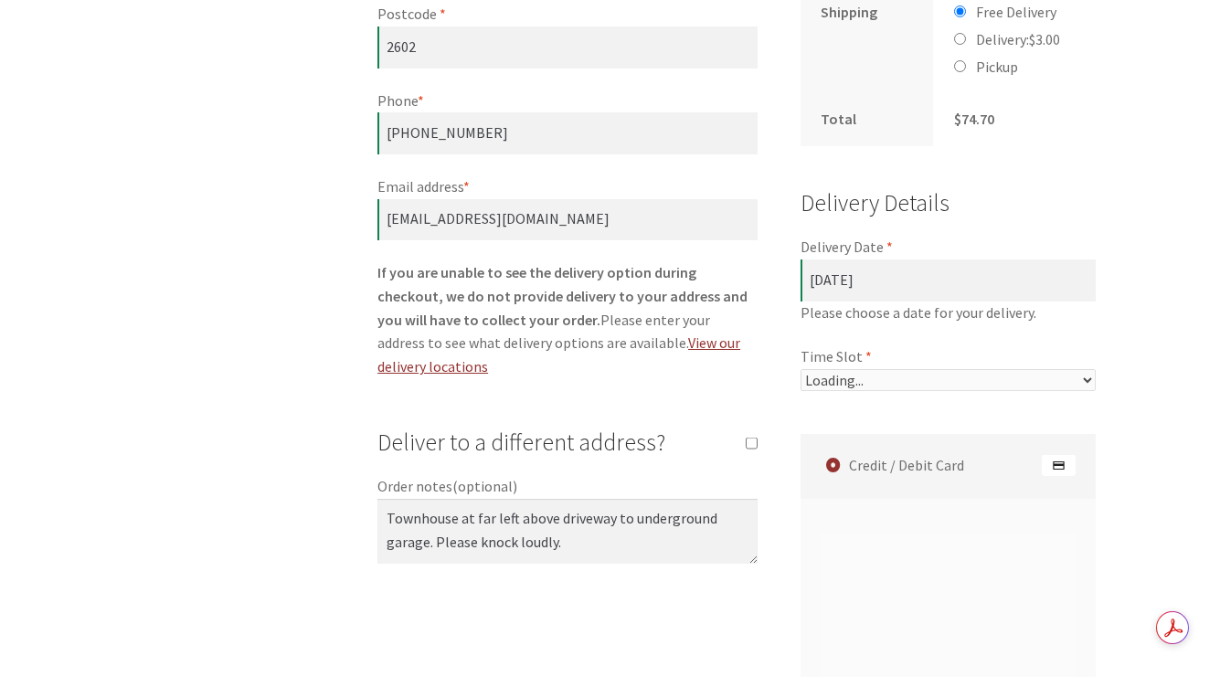
click at [925, 383] on div "Delivery Details Delivery Date * [DATE] Please choose a date for your delivery.…" at bounding box center [949, 289] width 296 height 208
click at [923, 382] on select "Please select a time slot... 05:55 PM - 06:25 PM 06:25 PM - 06:55 PM 06:55 PM -…" at bounding box center [949, 380] width 296 height 22
select select "60c2ef62db861/0|0.00"
click at [801, 369] on select "Please select a time slot... 05:55 PM - 06:25 PM 06:25 PM - 06:55 PM 06:55 PM -…" at bounding box center [949, 380] width 296 height 22
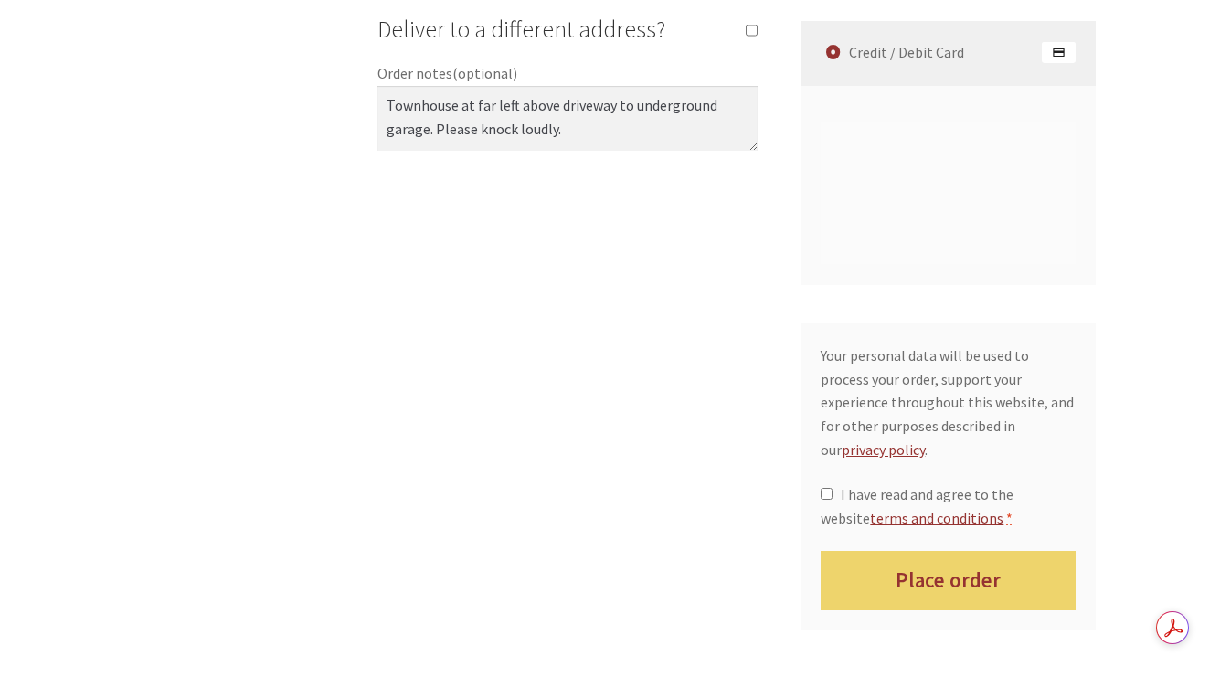
scroll to position [1569, 0]
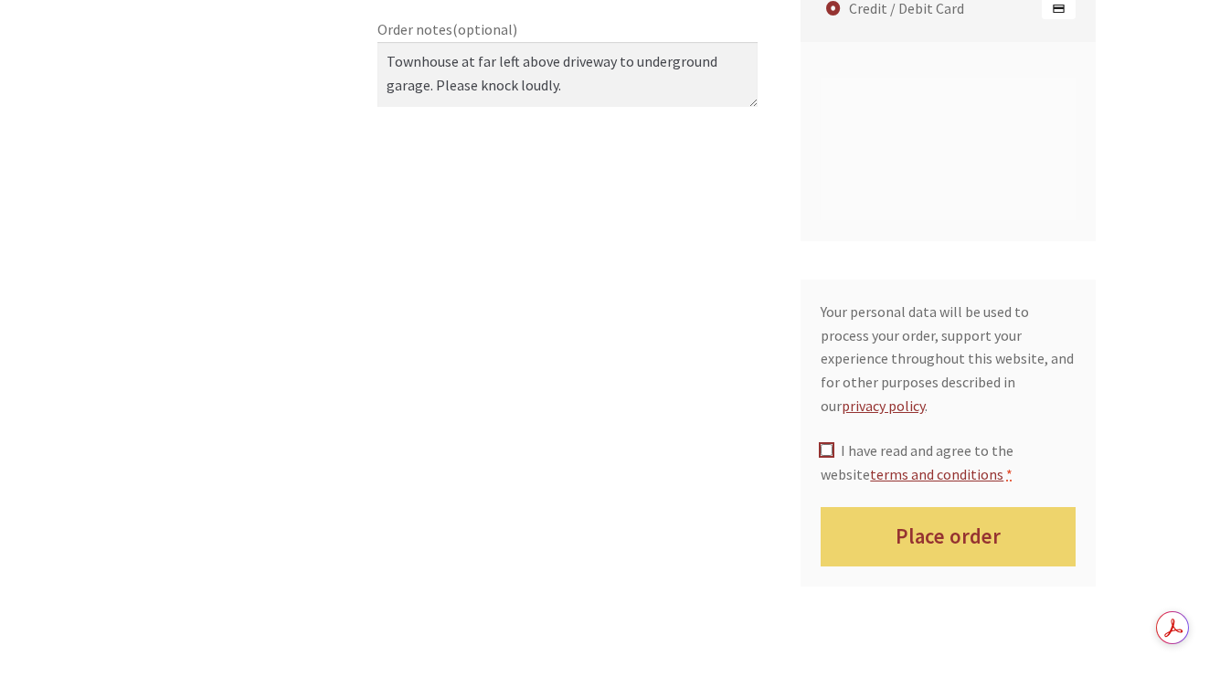
click at [830, 444] on input "I have read and agree to the website terms and conditions *" at bounding box center [827, 450] width 12 height 12
checkbox input "true"
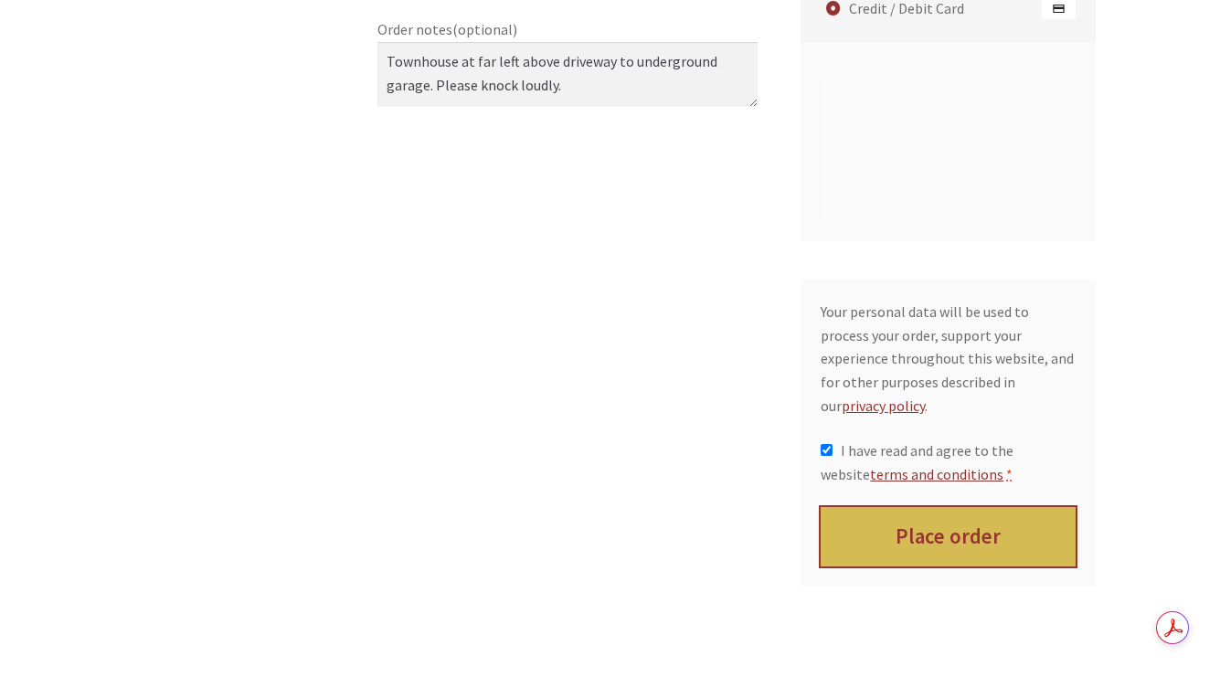
click at [911, 519] on button "Place order" at bounding box center [948, 536] width 255 height 59
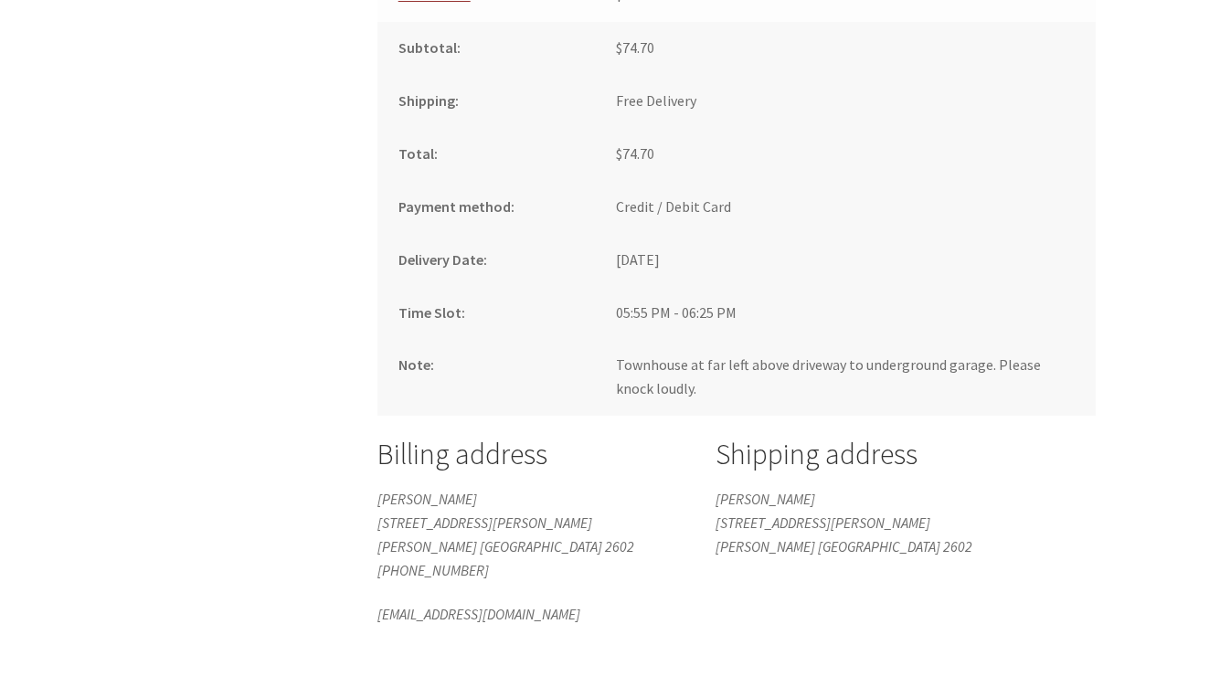
scroll to position [1280, 0]
